Goal: Check status

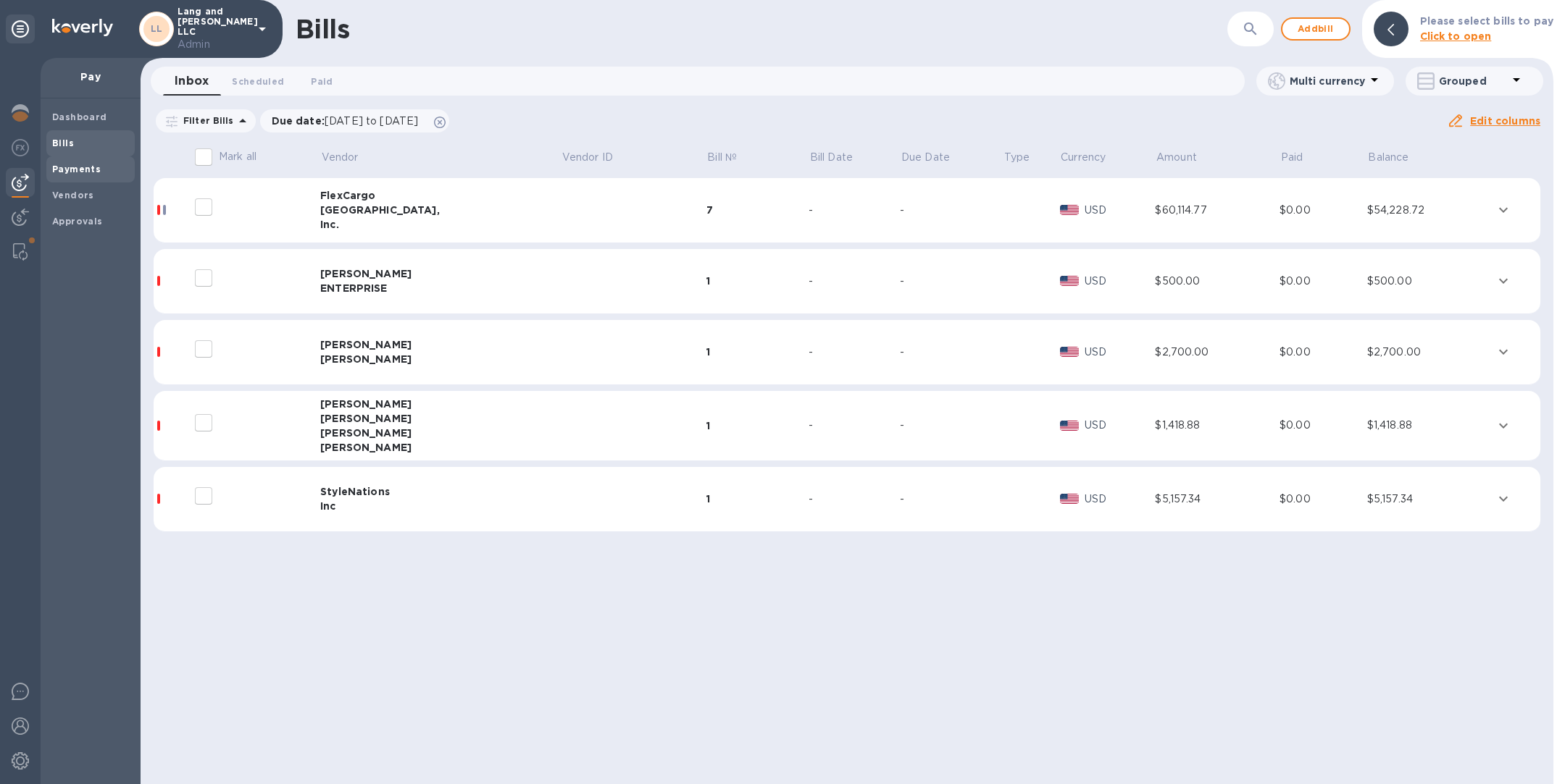
click at [69, 167] on b "Payments" at bounding box center [76, 168] width 49 height 10
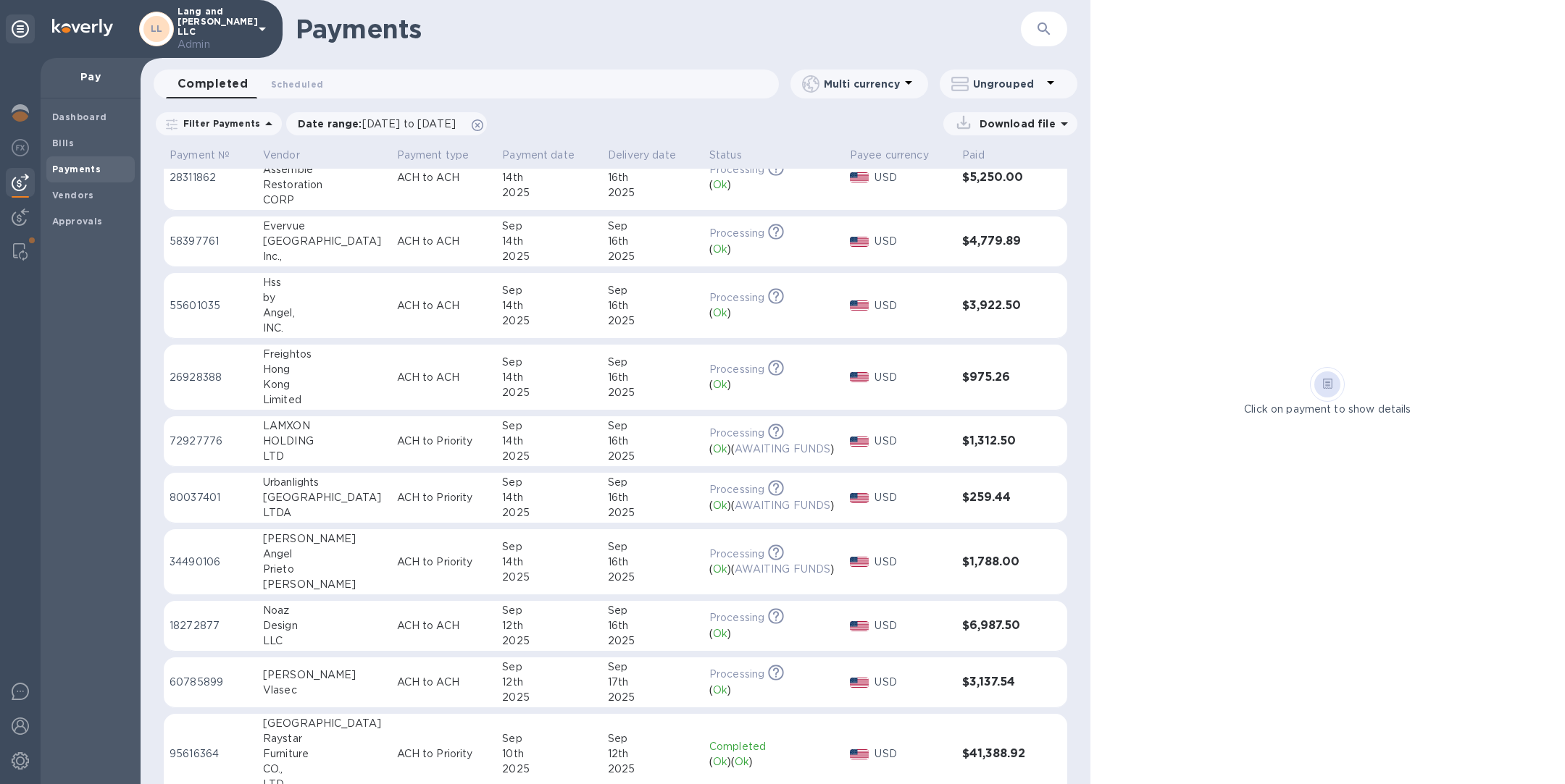
scroll to position [152, 0]
click at [322, 553] on div "Angel" at bounding box center [324, 554] width 123 height 15
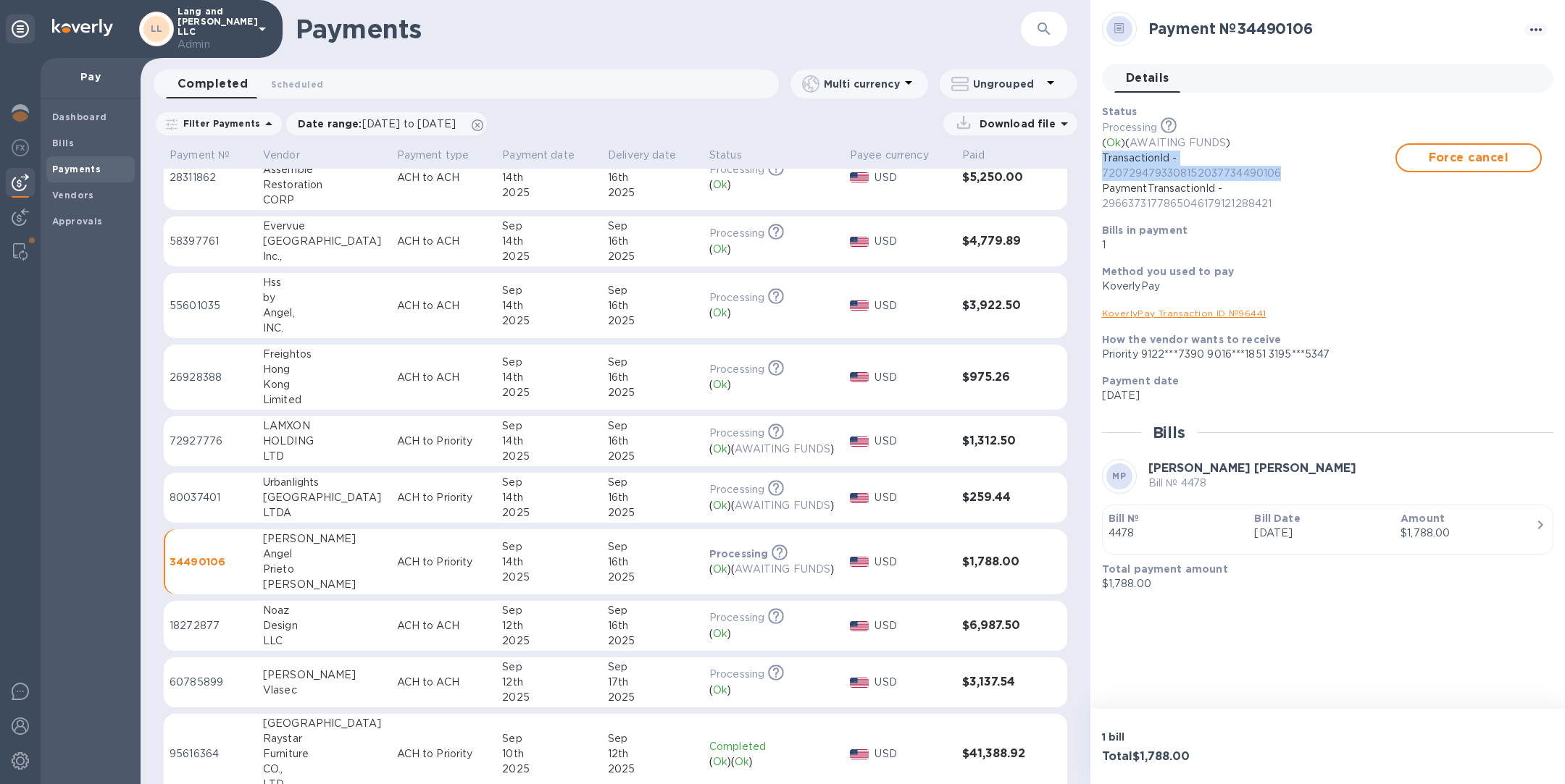
drag, startPoint x: 1306, startPoint y: 171, endPoint x: 1095, endPoint y: 152, distance: 211.9
click at [1096, 152] on div "Status Processing This payment is under compliance review, which may take up to…" at bounding box center [1321, 178] width 451 height 160
copy p "TransactionId - 7207294793308152037734490106"
